Goal: Task Accomplishment & Management: Complete application form

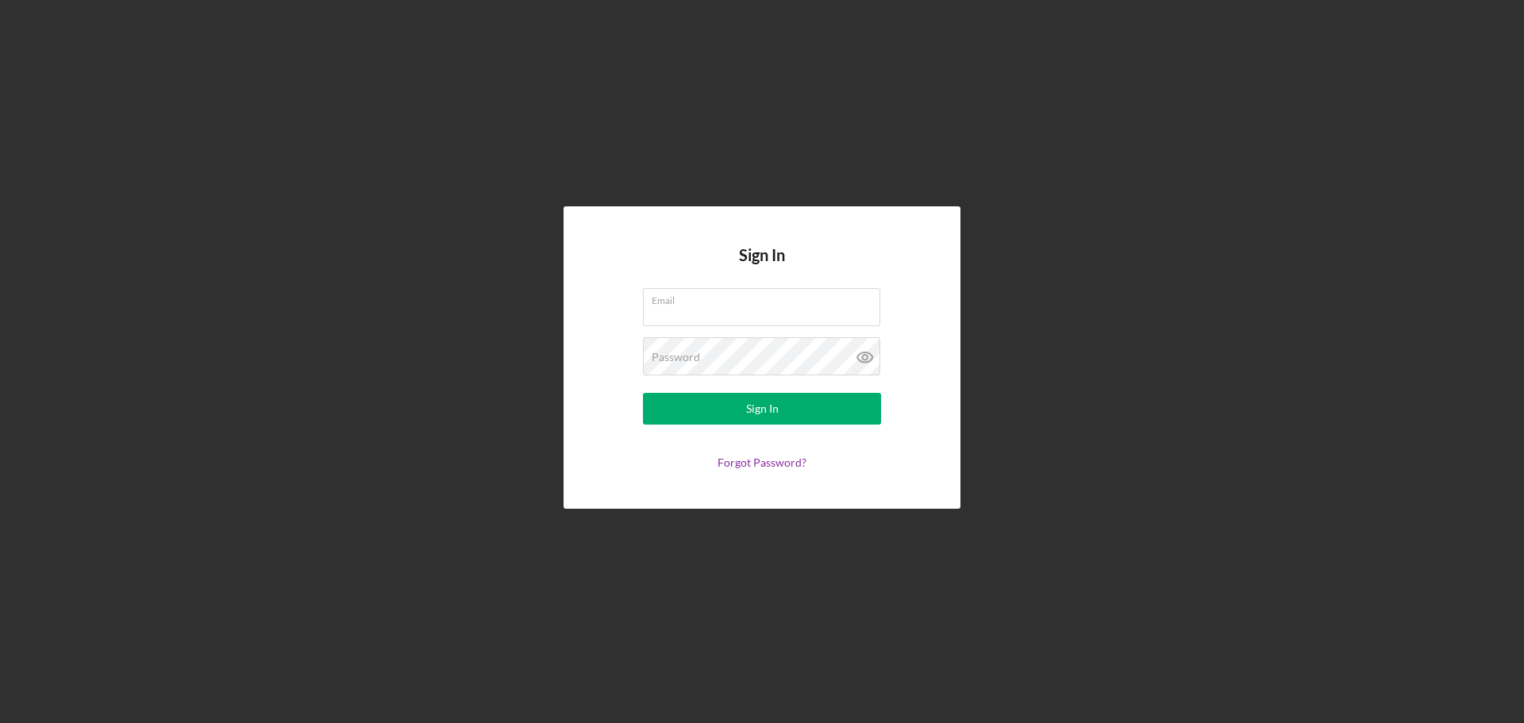
type input "[EMAIL_ADDRESS][DOMAIN_NAME]"
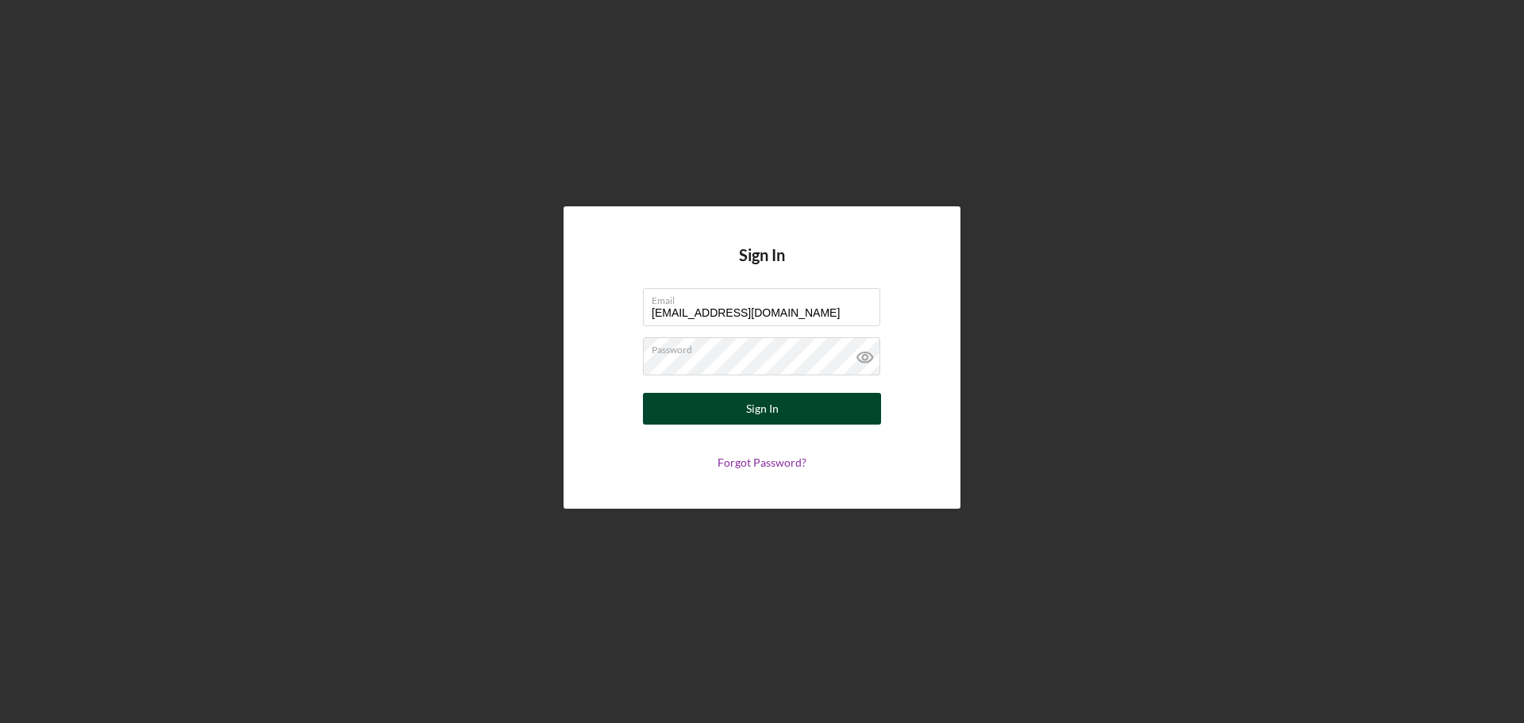
click at [773, 419] on div "Sign In" at bounding box center [762, 409] width 33 height 32
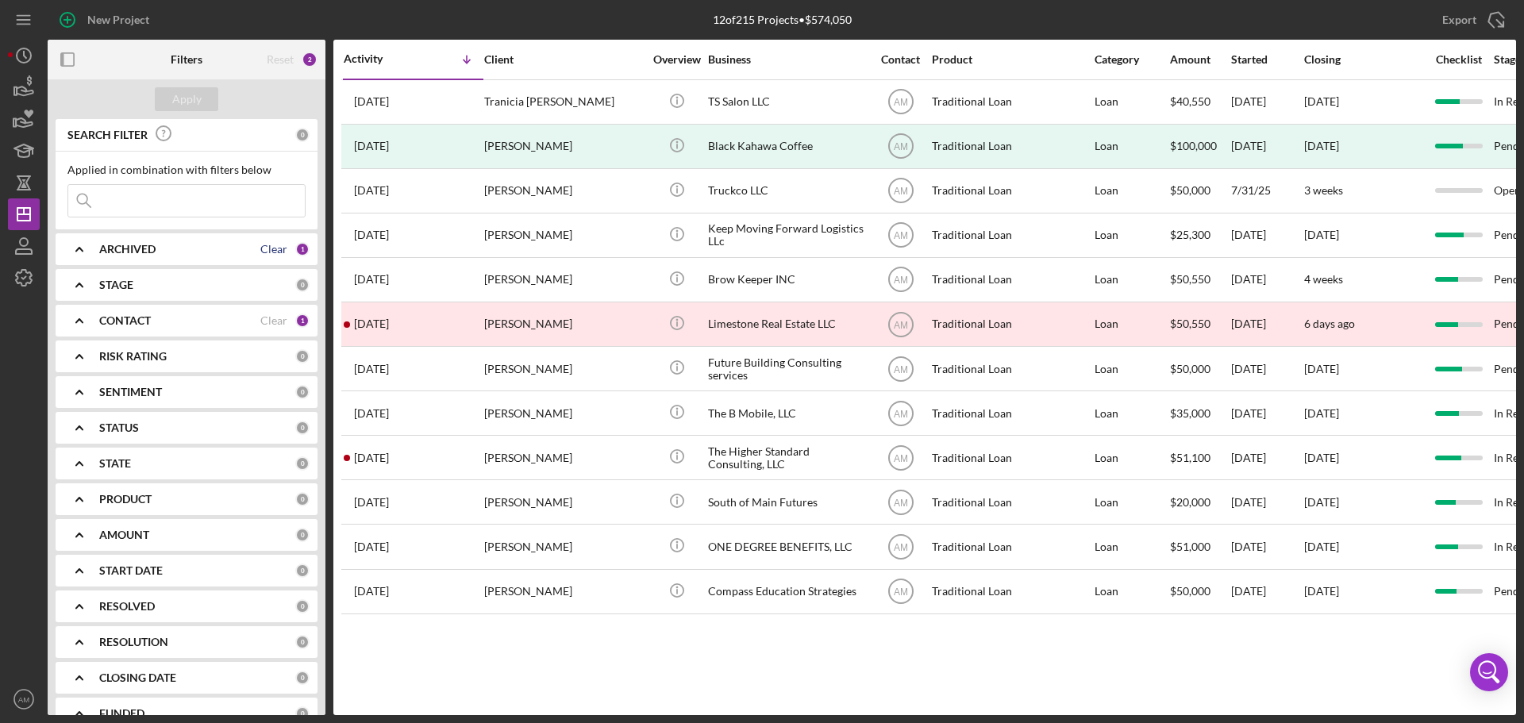
click at [271, 253] on div "Clear" at bounding box center [273, 249] width 27 height 13
click at [298, 247] on div "0" at bounding box center [302, 249] width 14 height 14
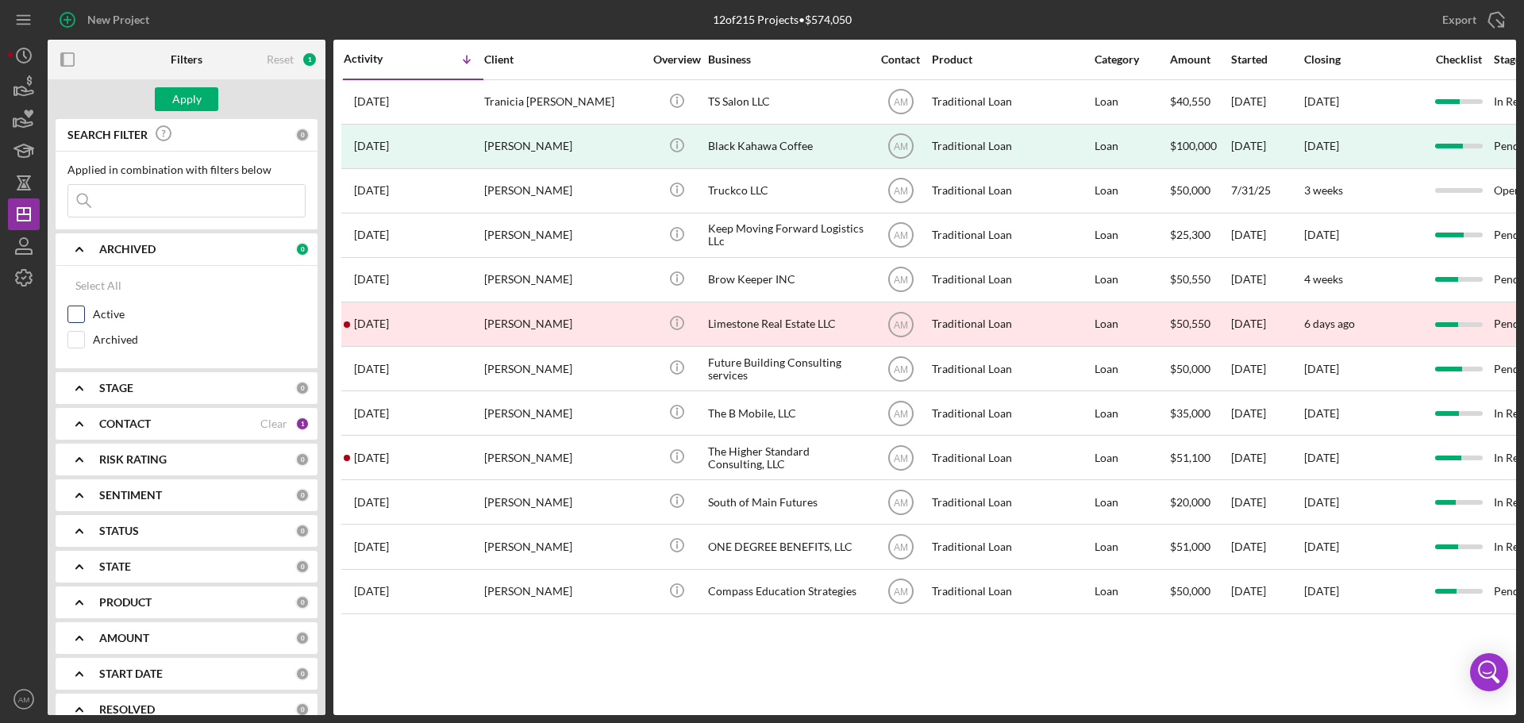
click at [87, 319] on div "Active" at bounding box center [186, 318] width 238 height 25
click at [76, 314] on input "Active" at bounding box center [76, 314] width 16 height 16
checkbox input "true"
click at [272, 424] on div "Clear" at bounding box center [273, 423] width 27 height 13
click at [163, 205] on input at bounding box center [186, 201] width 237 height 32
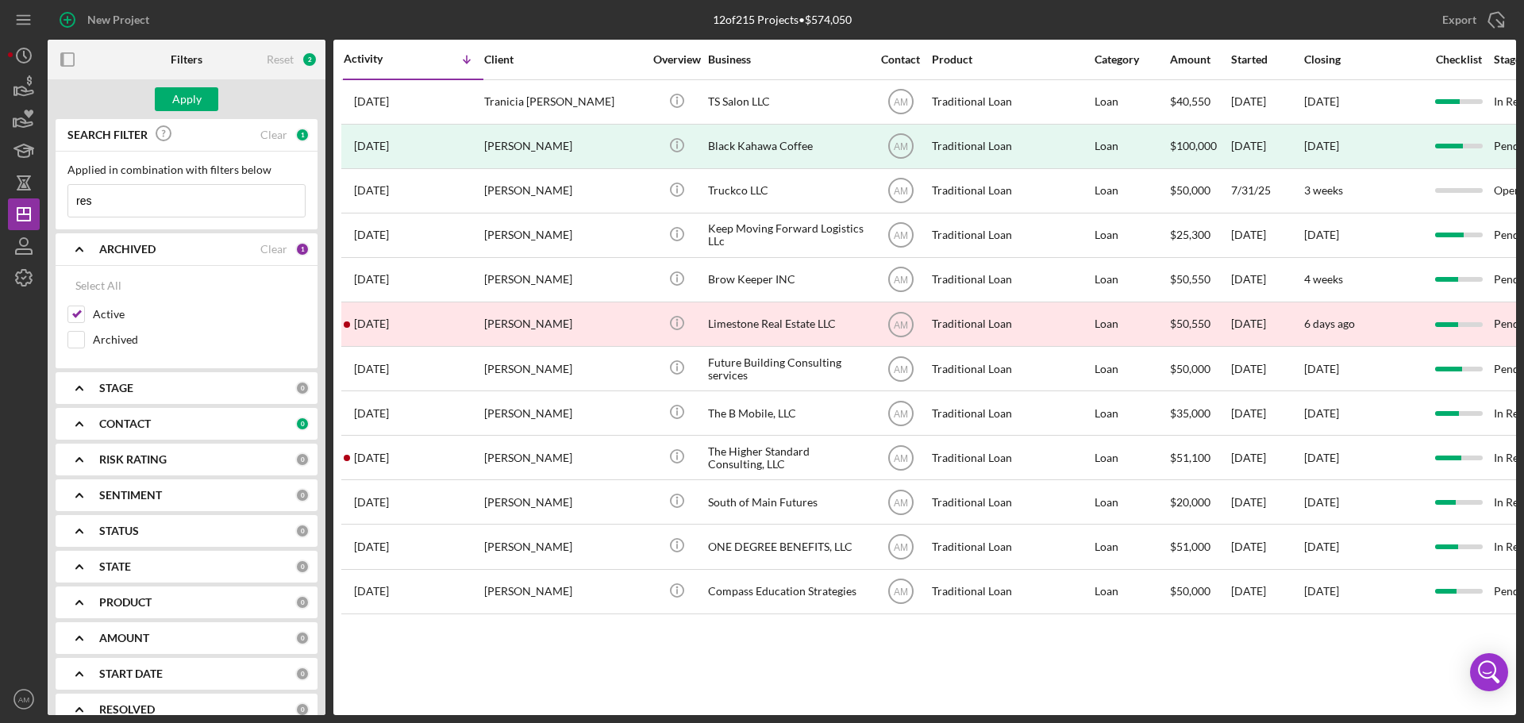
type input "resilient"
click at [192, 94] on div "Apply" at bounding box center [186, 99] width 29 height 24
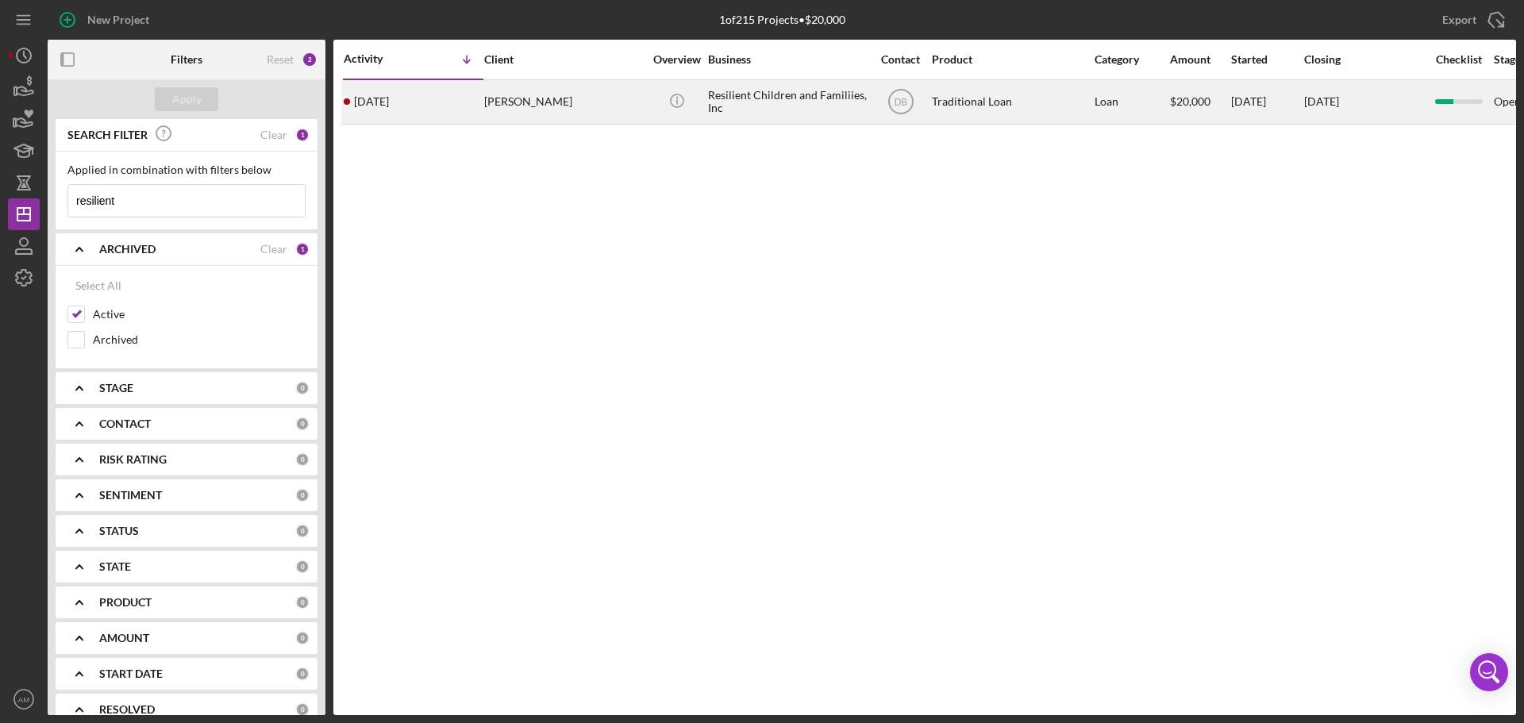
click at [723, 104] on div "Resilient Children and Familiies, Inc" at bounding box center [787, 102] width 159 height 42
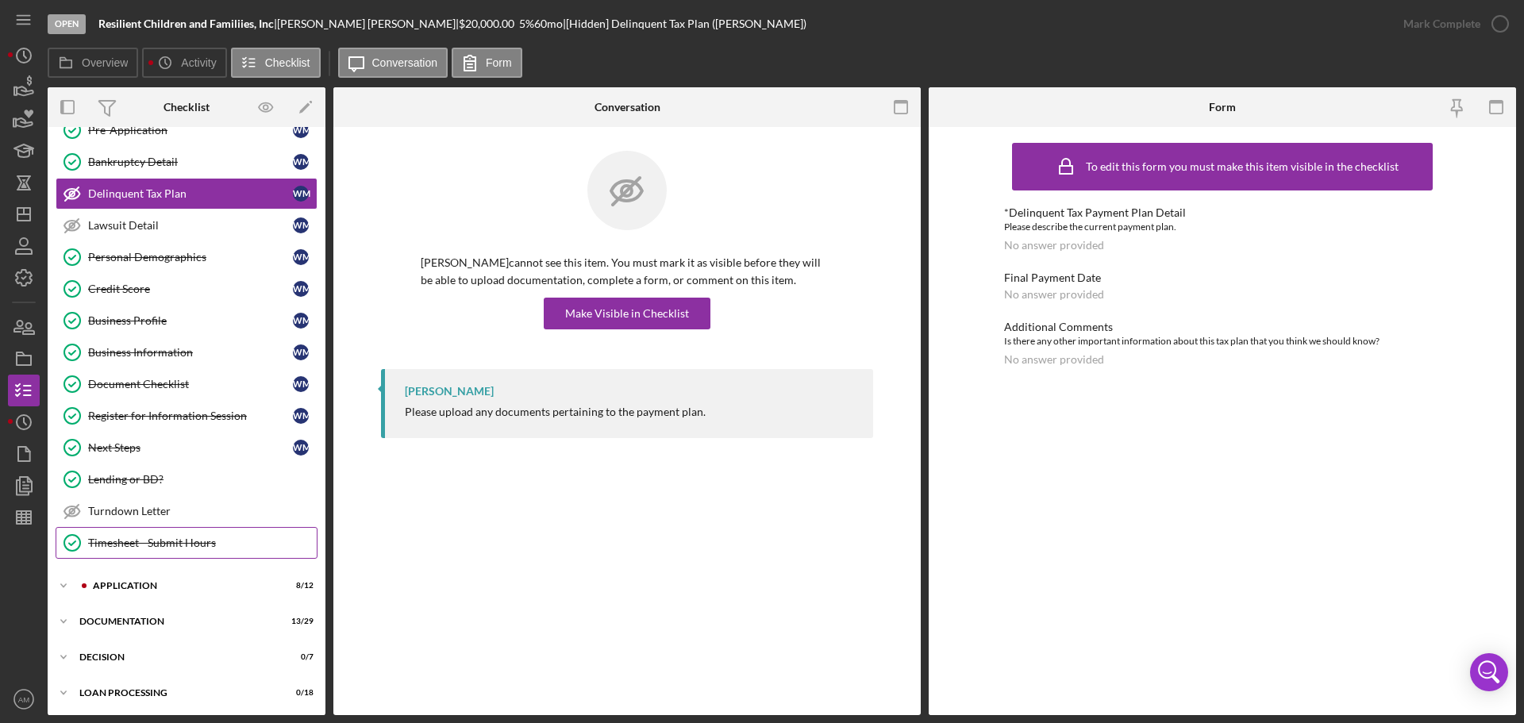
scroll to position [159, 0]
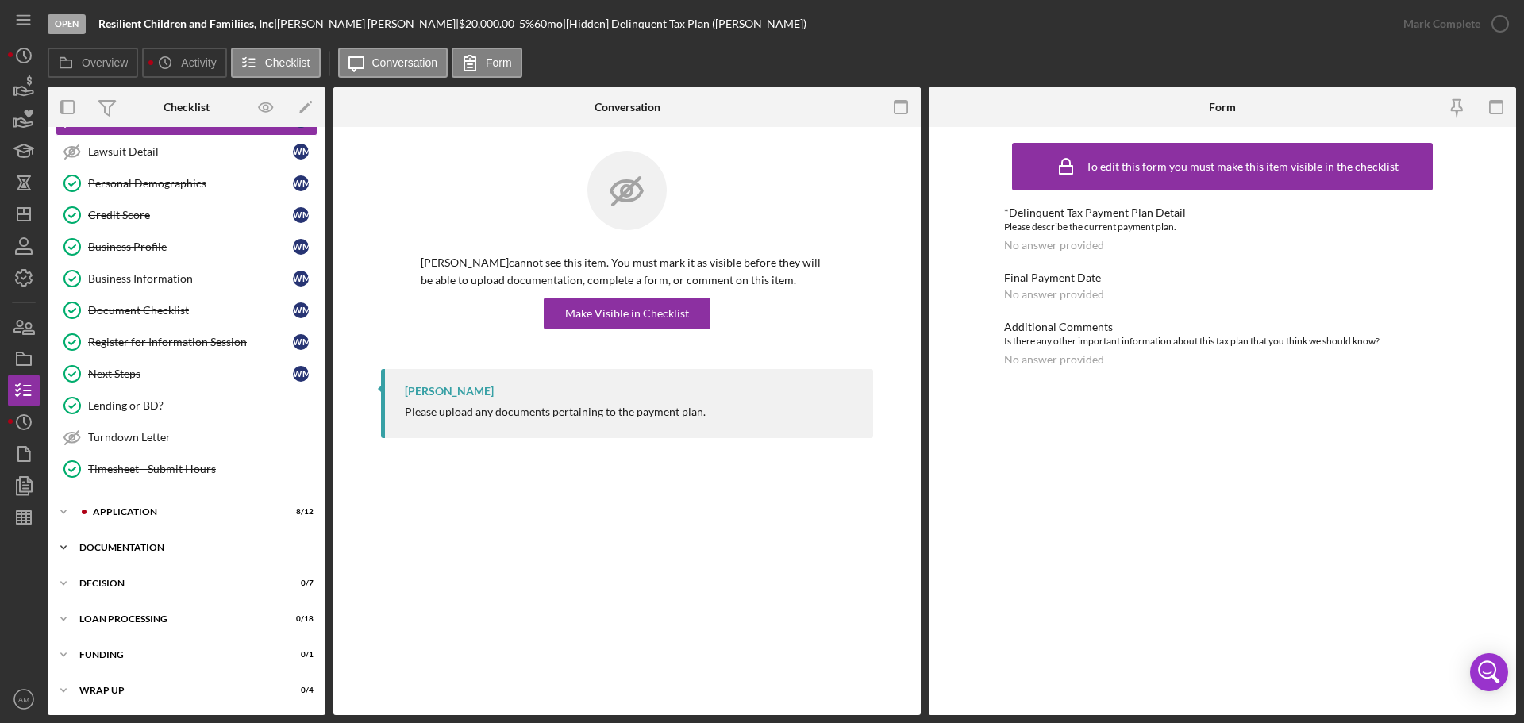
click at [133, 551] on div "Documentation" at bounding box center [192, 548] width 226 height 10
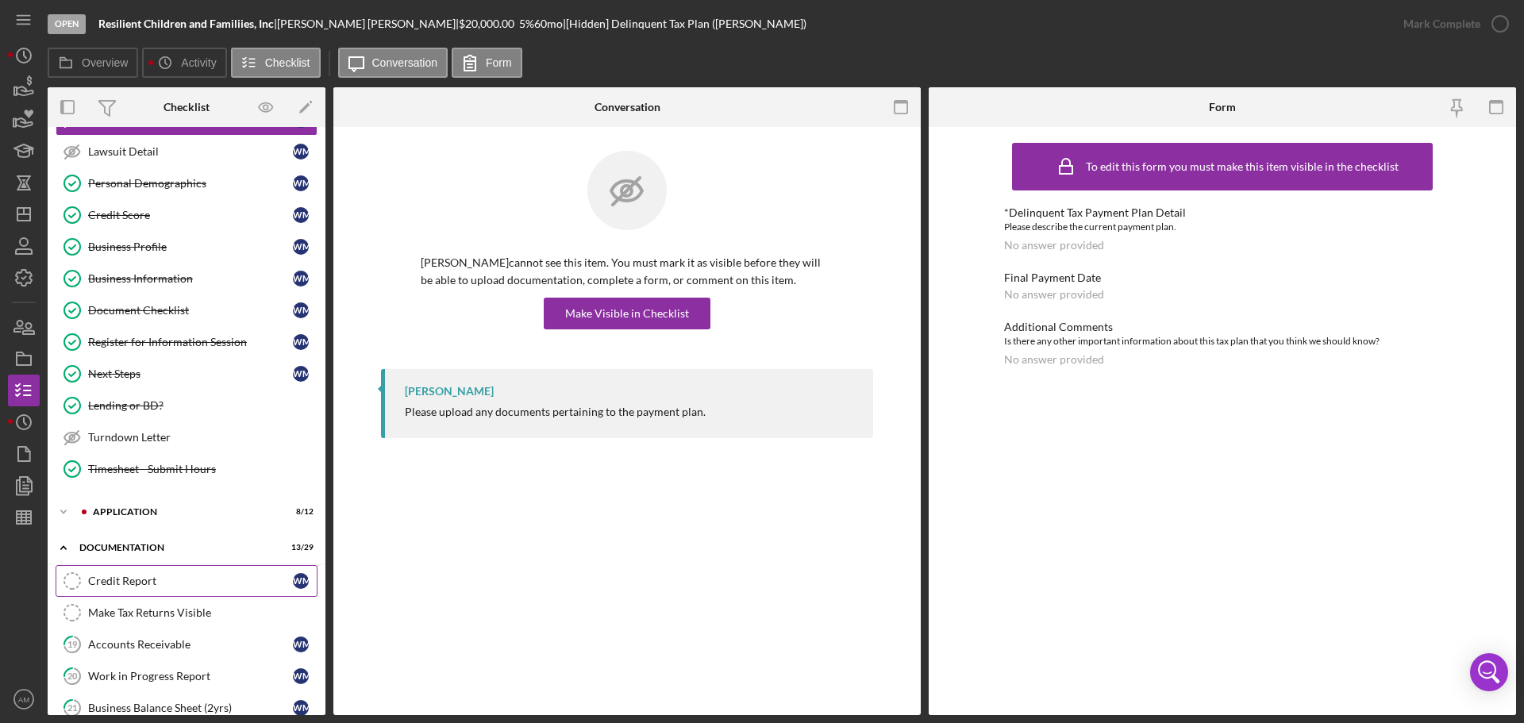
click at [124, 582] on div "Credit Report" at bounding box center [190, 581] width 205 height 13
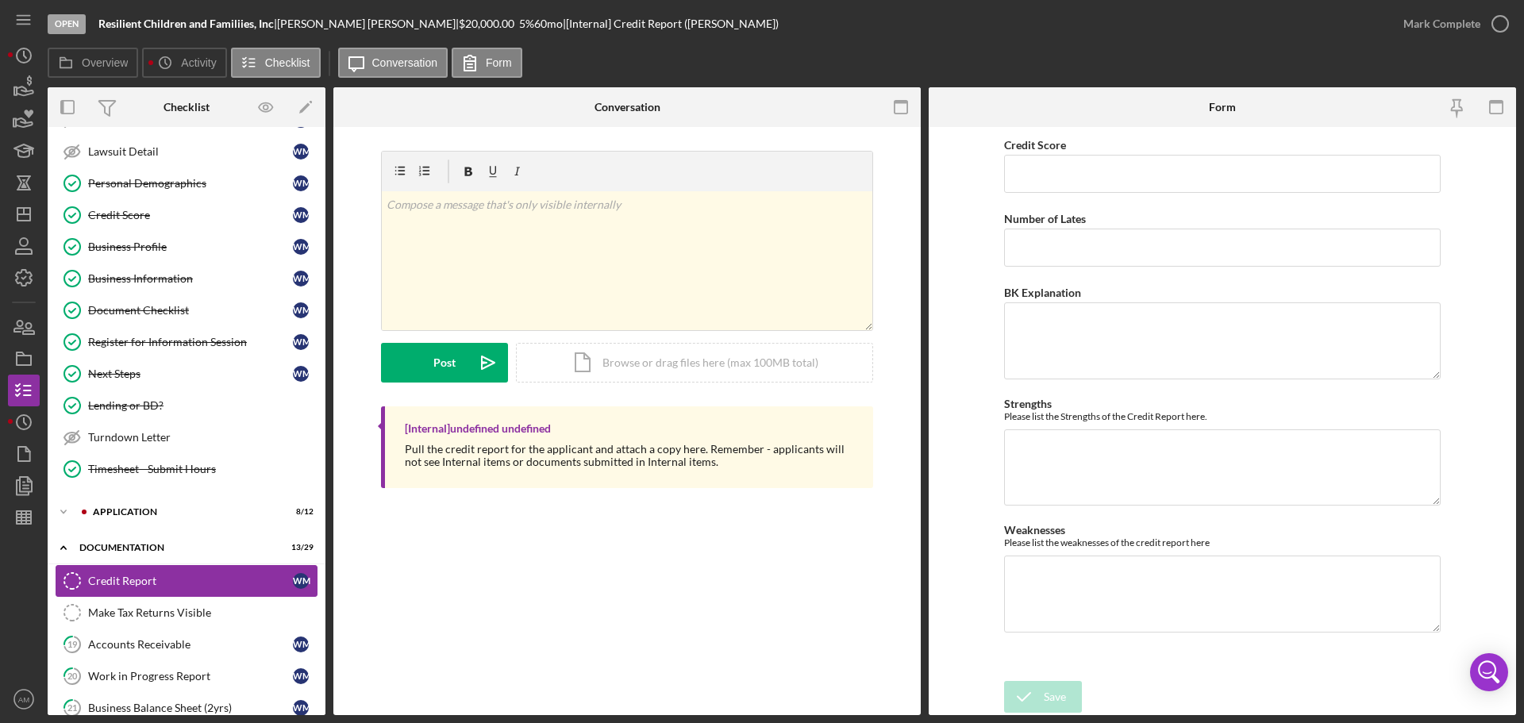
click at [118, 591] on link "Credit Report Credit Report [PERSON_NAME]" at bounding box center [187, 581] width 262 height 32
click at [671, 360] on div "Icon/Document Browse or drag files here (max 100MB total) Tap to choose files o…" at bounding box center [694, 363] width 357 height 40
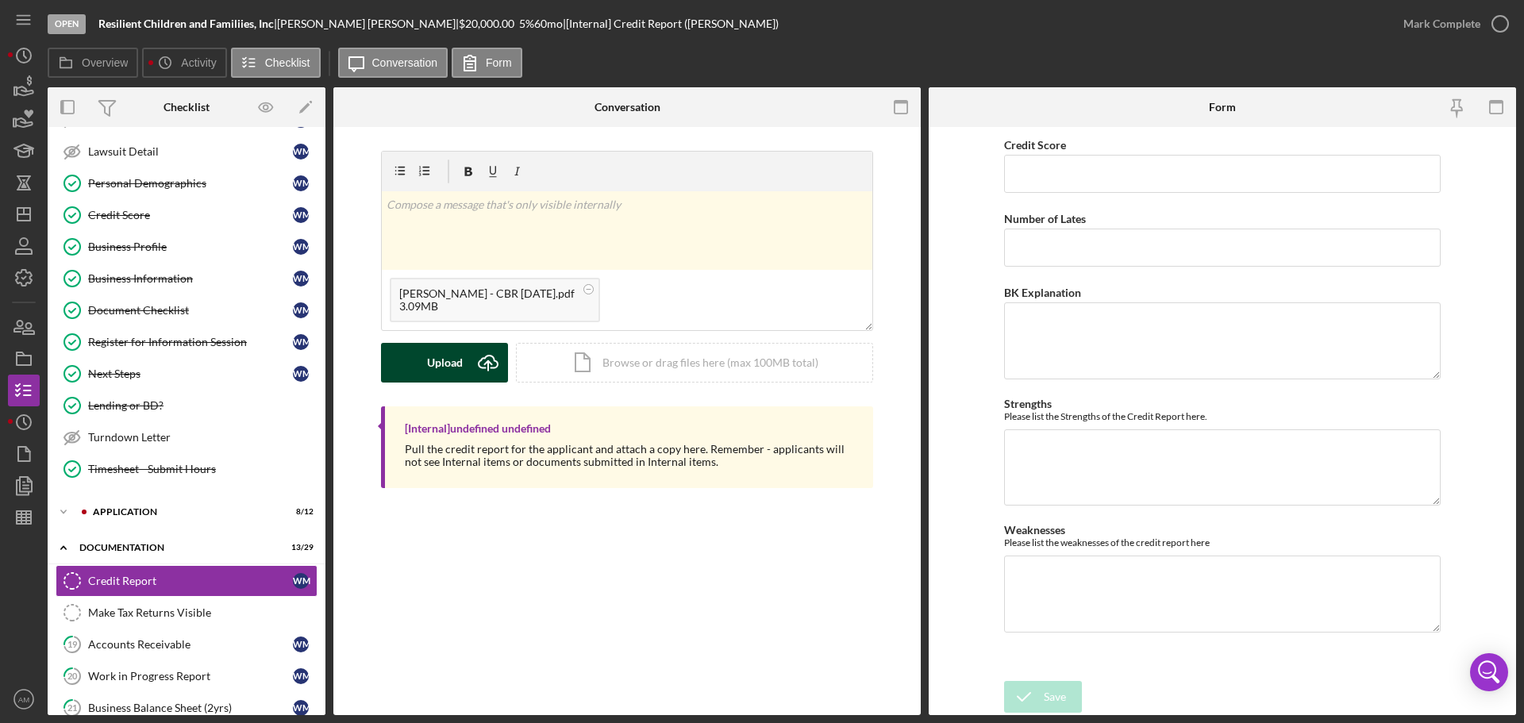
click at [454, 364] on div "Upload" at bounding box center [445, 363] width 36 height 40
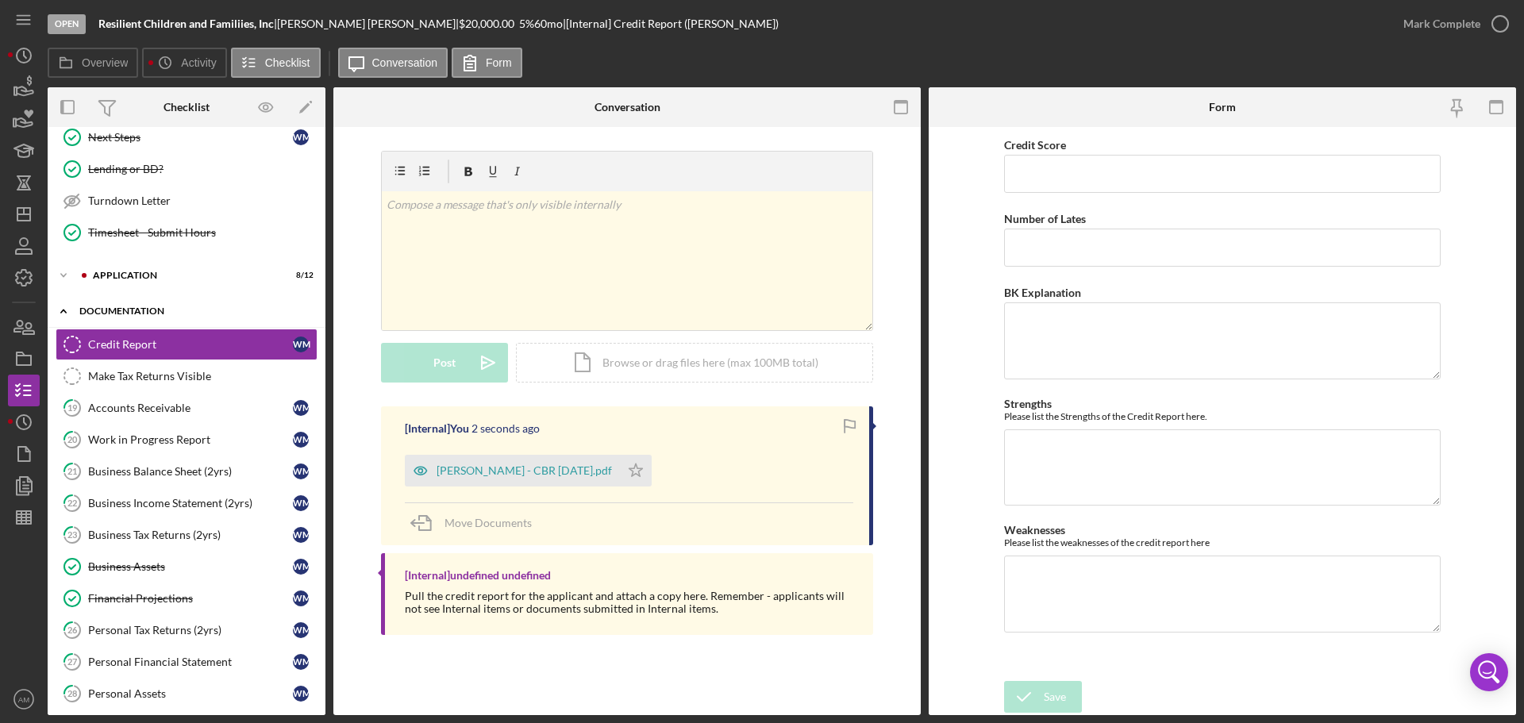
scroll to position [397, 0]
click at [1436, 20] on div "Mark Complete" at bounding box center [1441, 24] width 77 height 32
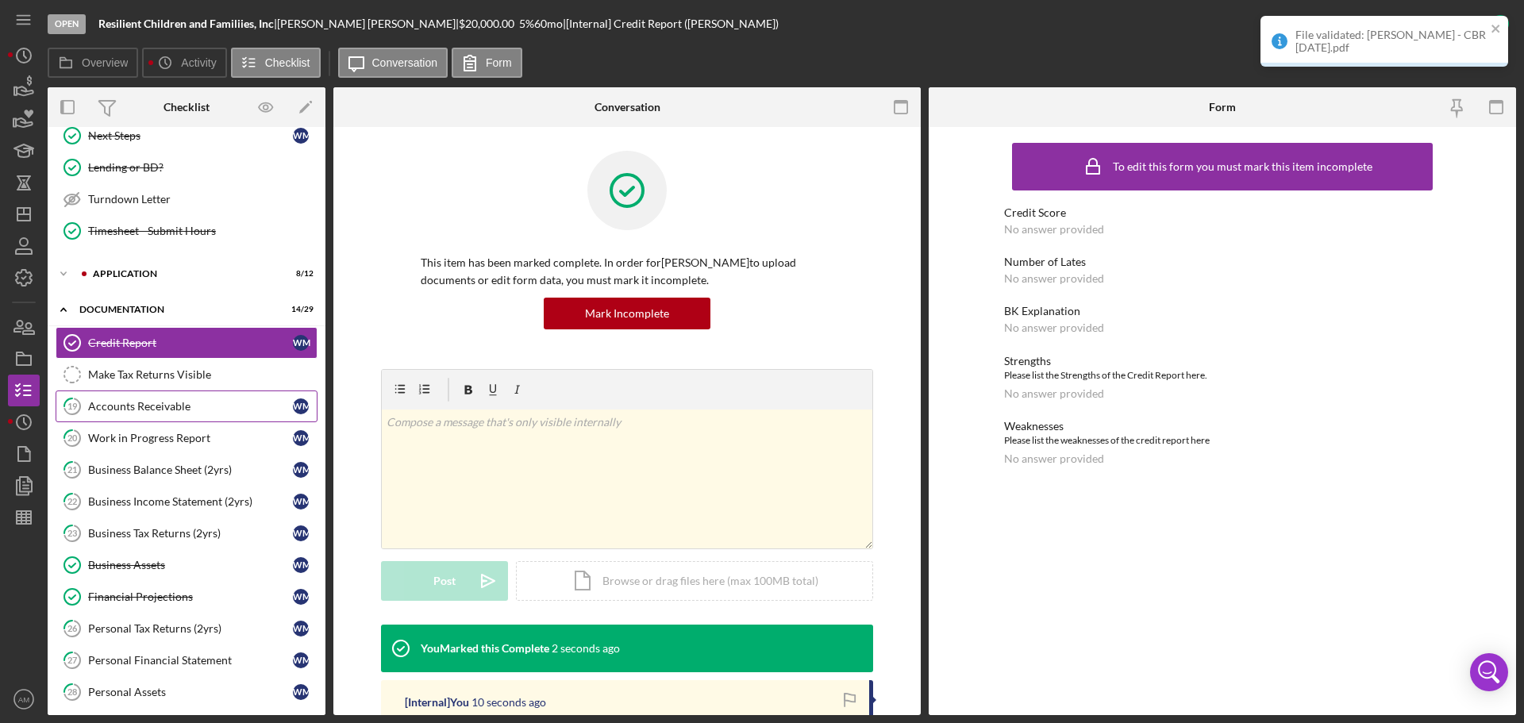
click at [117, 410] on div "Accounts Receivable" at bounding box center [190, 406] width 205 height 13
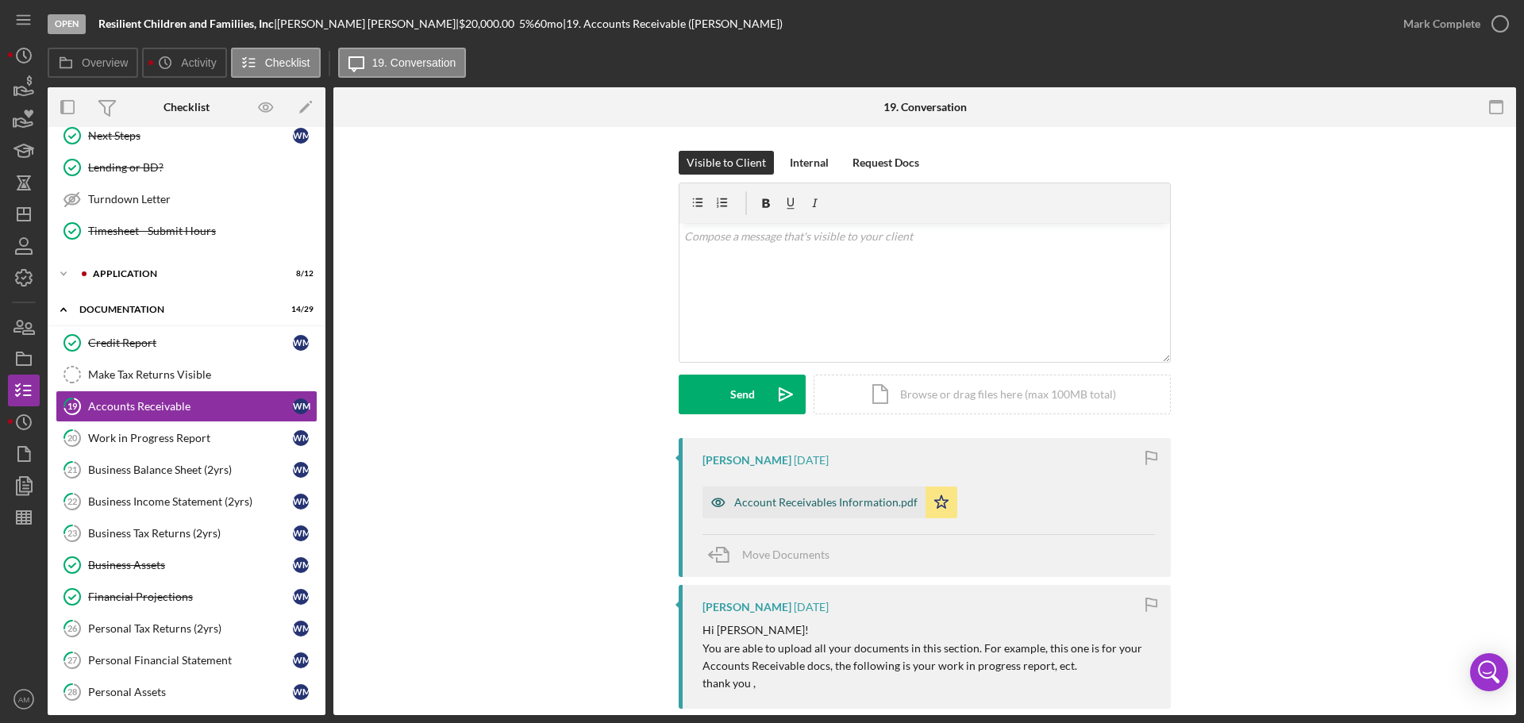
click at [779, 503] on div "Account Receivables Information.pdf" at bounding box center [825, 502] width 183 height 13
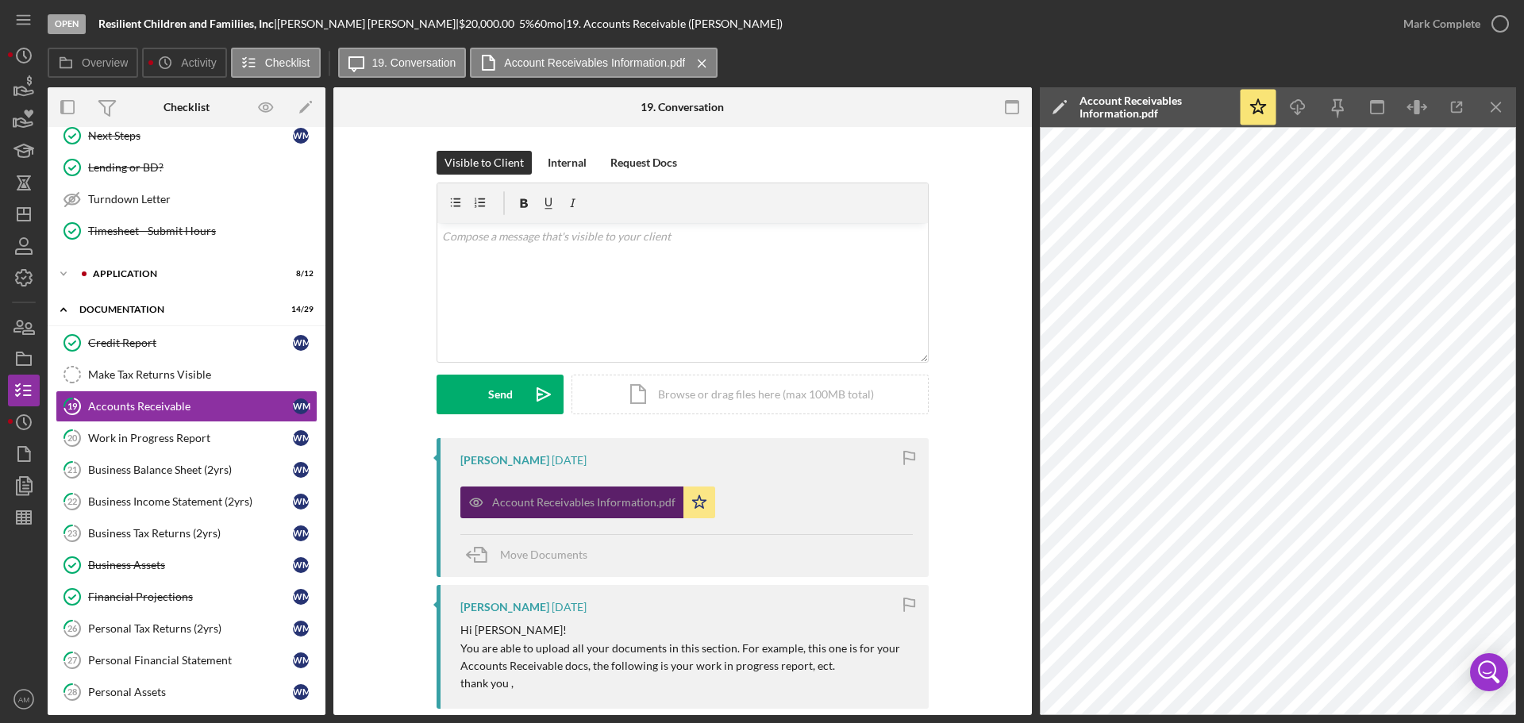
click at [565, 506] on div "Account Receivables Information.pdf" at bounding box center [583, 502] width 183 height 13
click at [1450, 111] on icon "button" at bounding box center [1457, 108] width 36 height 36
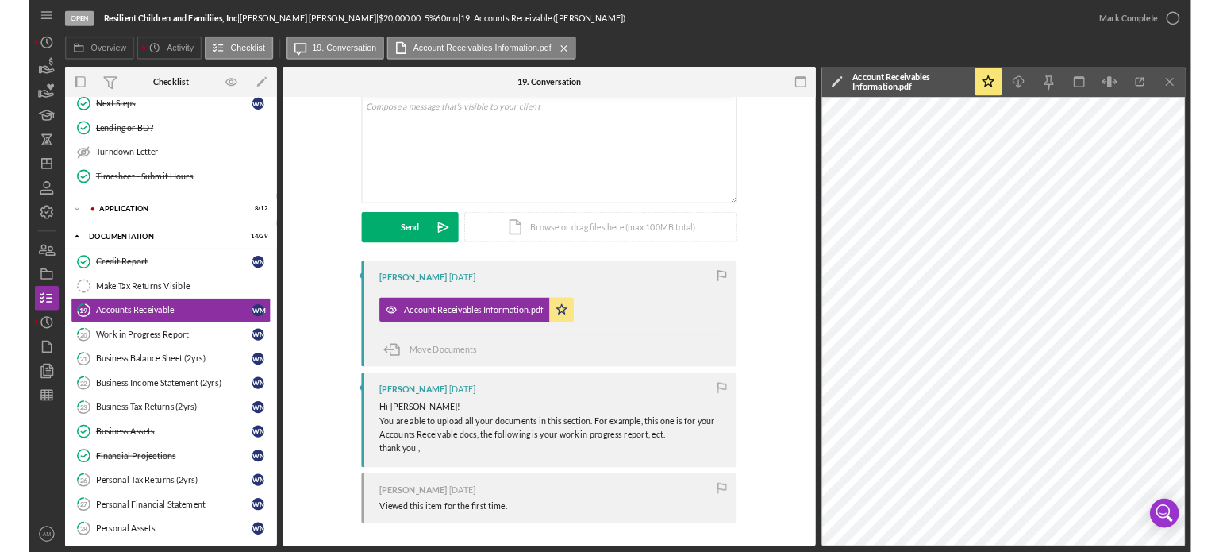
scroll to position [98, 0]
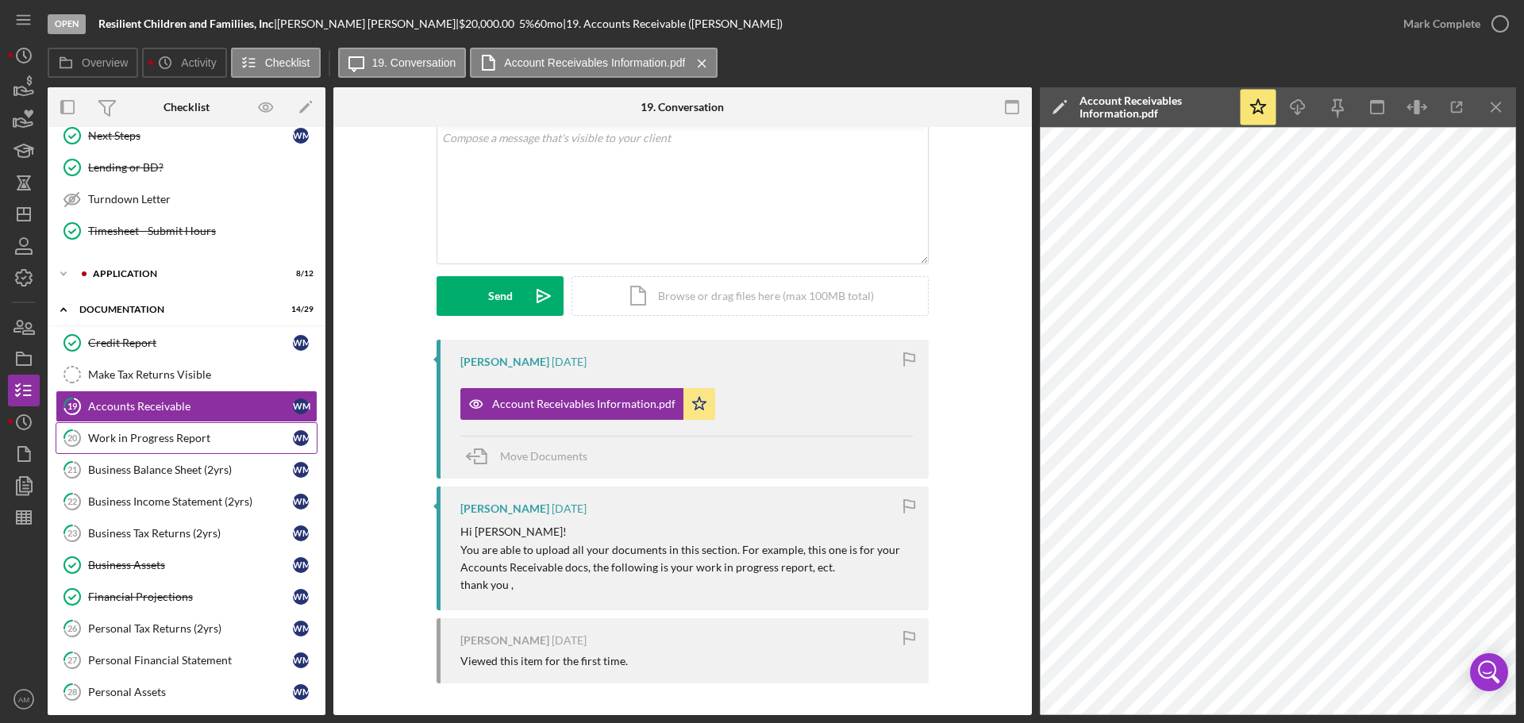
click at [125, 438] on div "Work in Progress Report" at bounding box center [190, 438] width 205 height 13
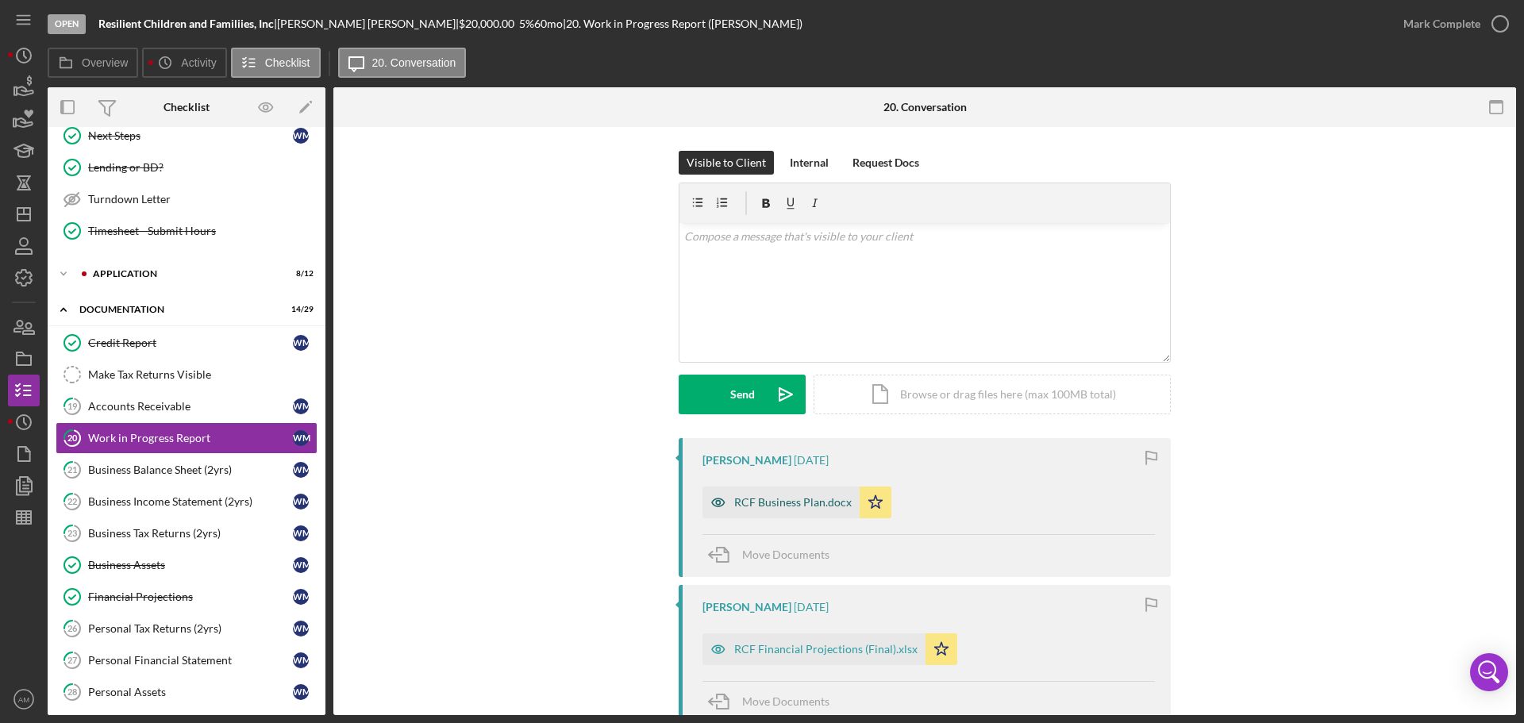
click at [769, 506] on div "RCF Business Plan.docx" at bounding box center [792, 502] width 117 height 13
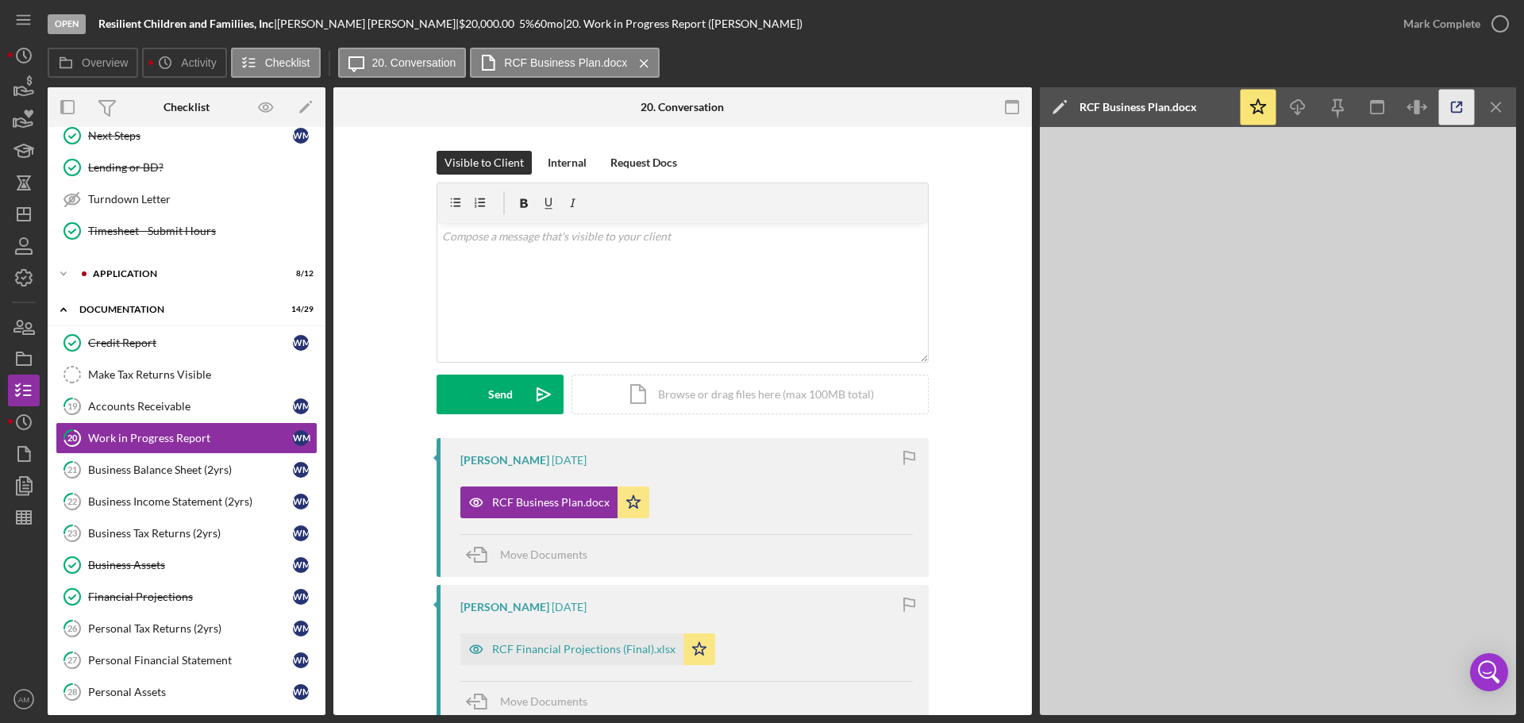
click at [1457, 106] on line "button" at bounding box center [1458, 104] width 5 height 5
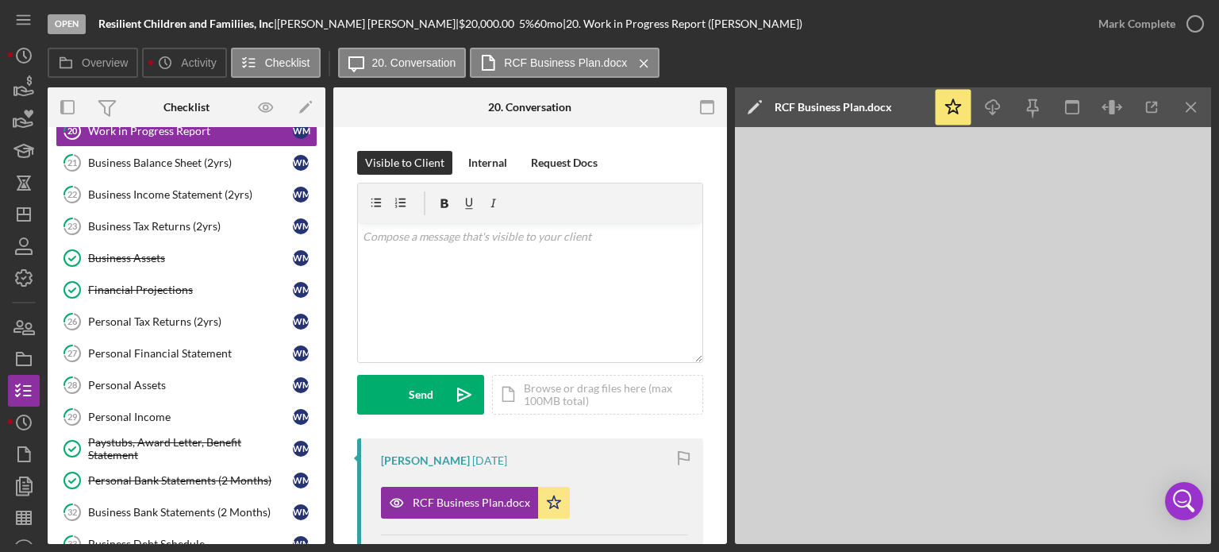
scroll to position [714, 0]
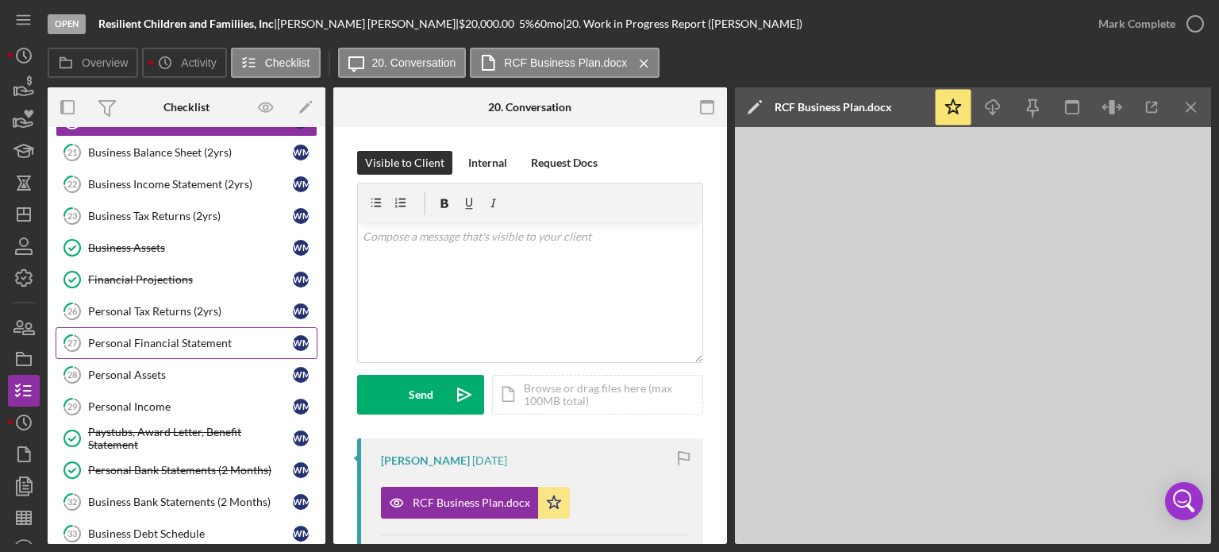
click at [157, 336] on div "Personal Financial Statement" at bounding box center [190, 342] width 205 height 13
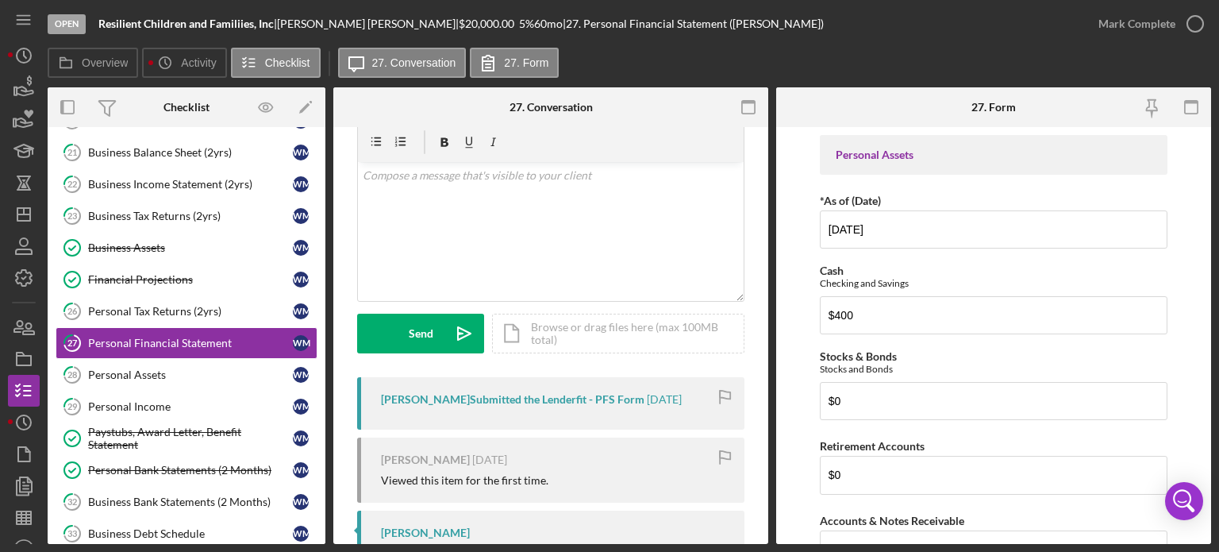
scroll to position [153, 0]
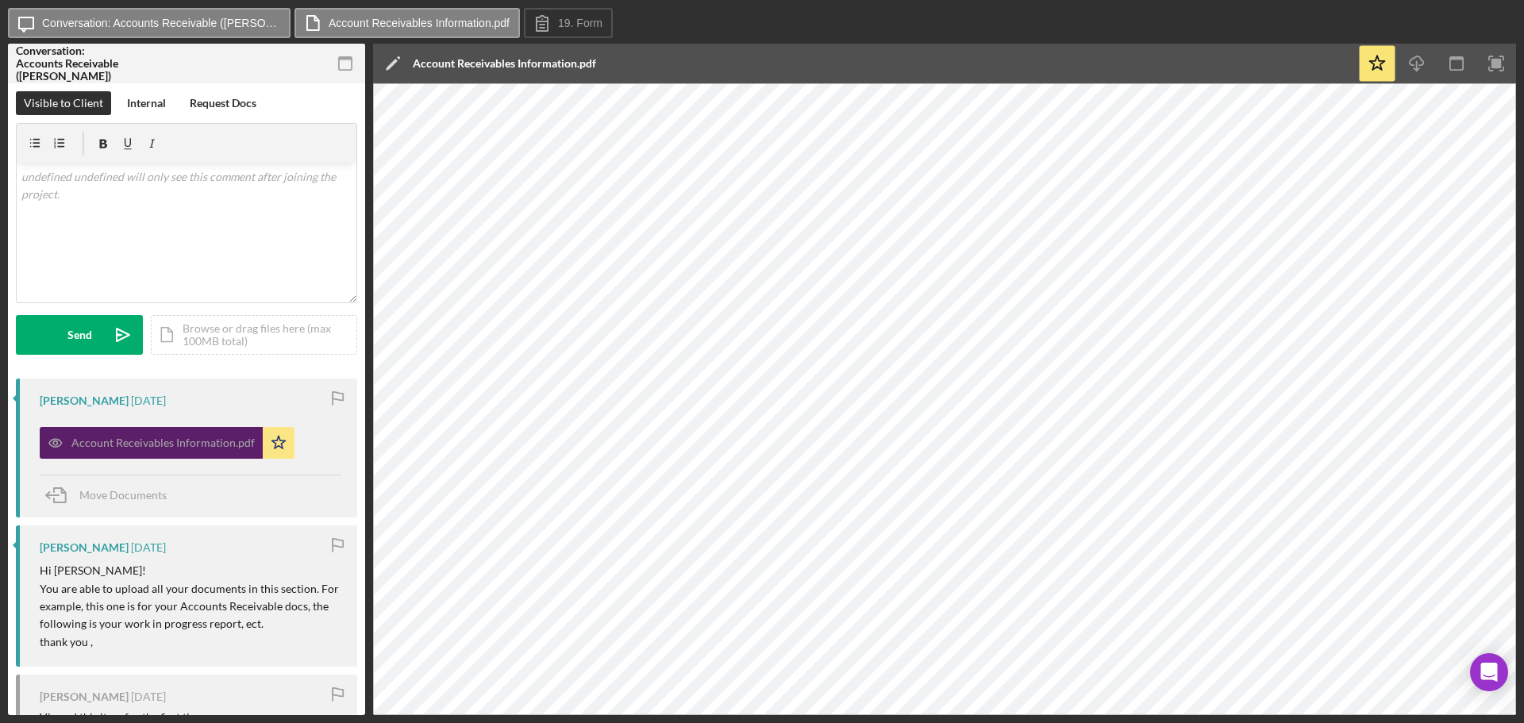
click at [94, 447] on div "Account Receivables Information.pdf" at bounding box center [162, 442] width 183 height 13
